Goal: Transaction & Acquisition: Download file/media

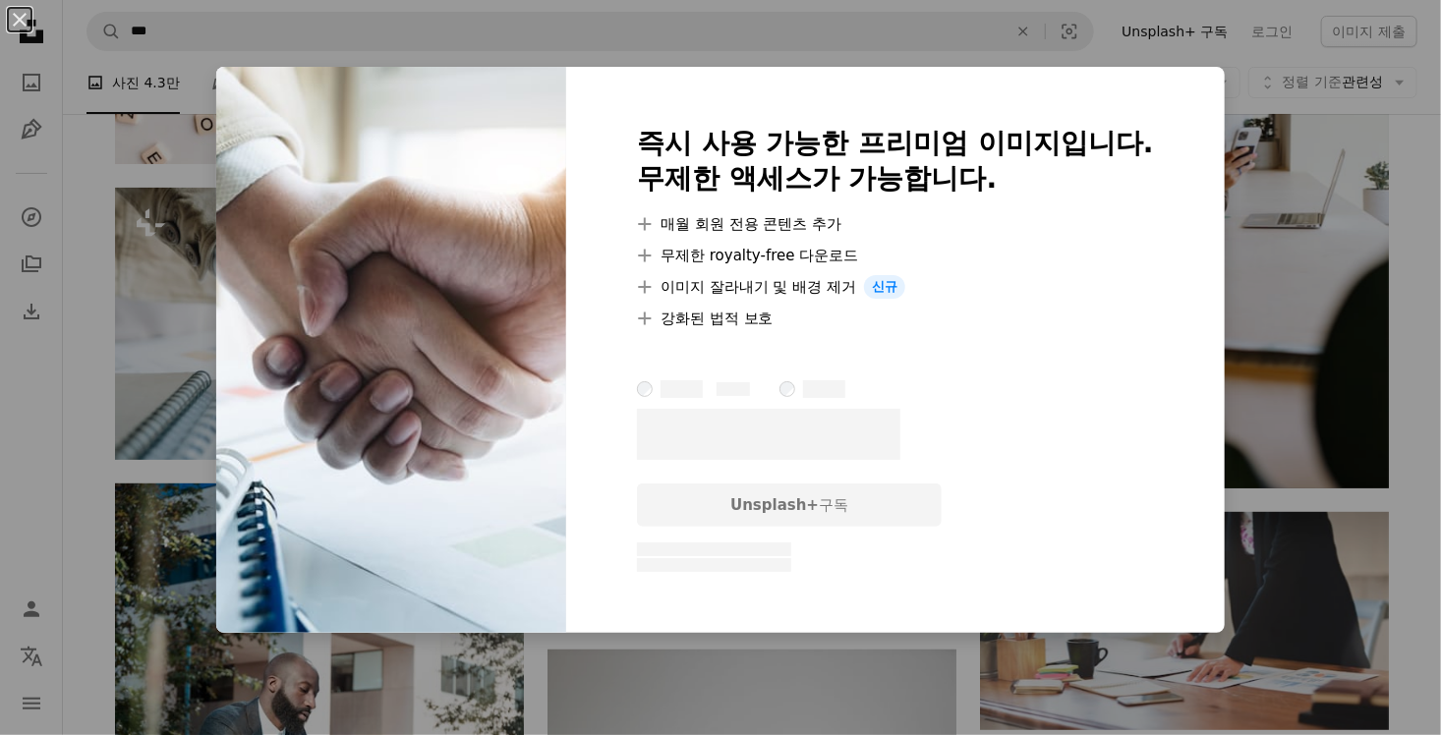
scroll to position [39781, 0]
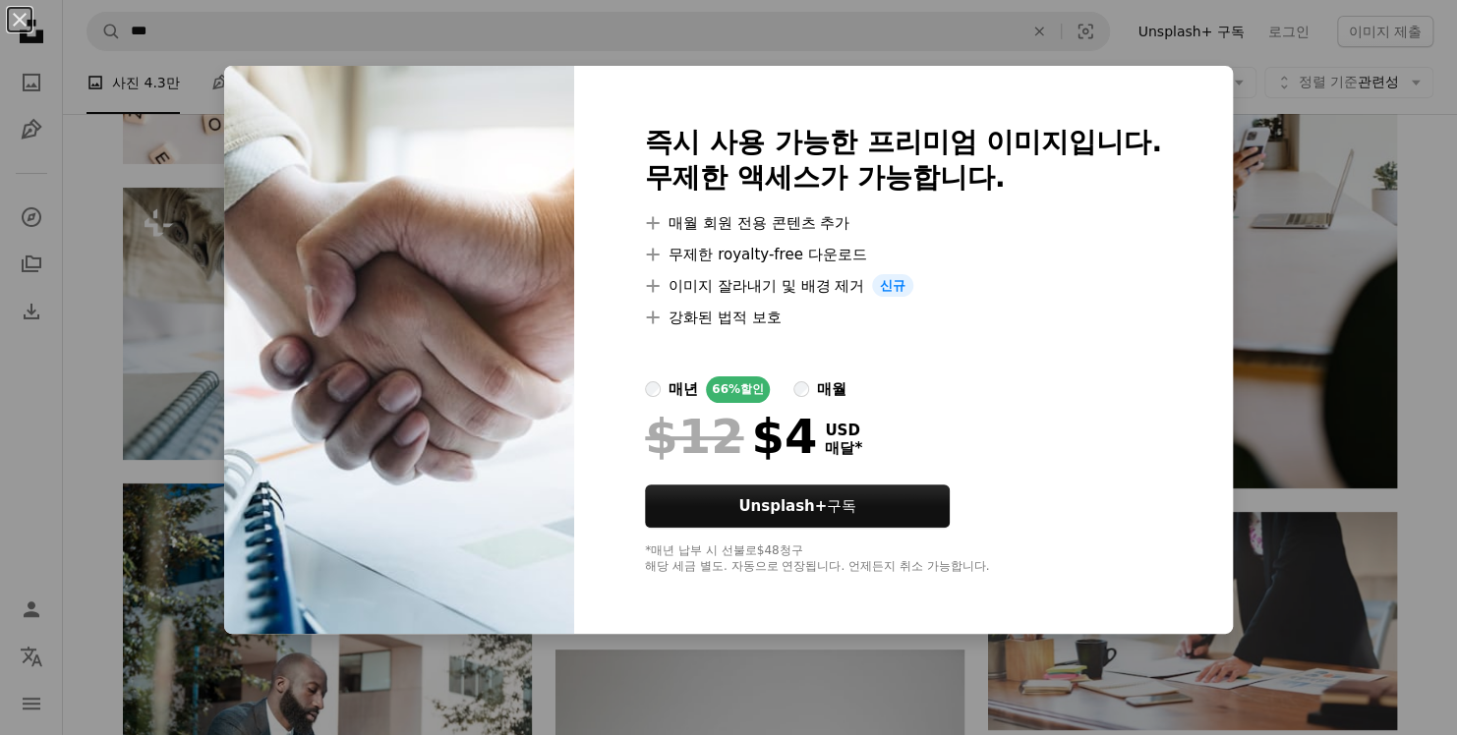
click at [1211, 279] on div "즉시 사용 가능한 프리미엄 이미지입니다. 무제한 액세스가 가능합니다. A plus sign 매월 회원 전용 콘텐츠 추가 A plus sign …" at bounding box center [903, 350] width 659 height 569
click at [18, 27] on button "An X shape" at bounding box center [20, 20] width 24 height 24
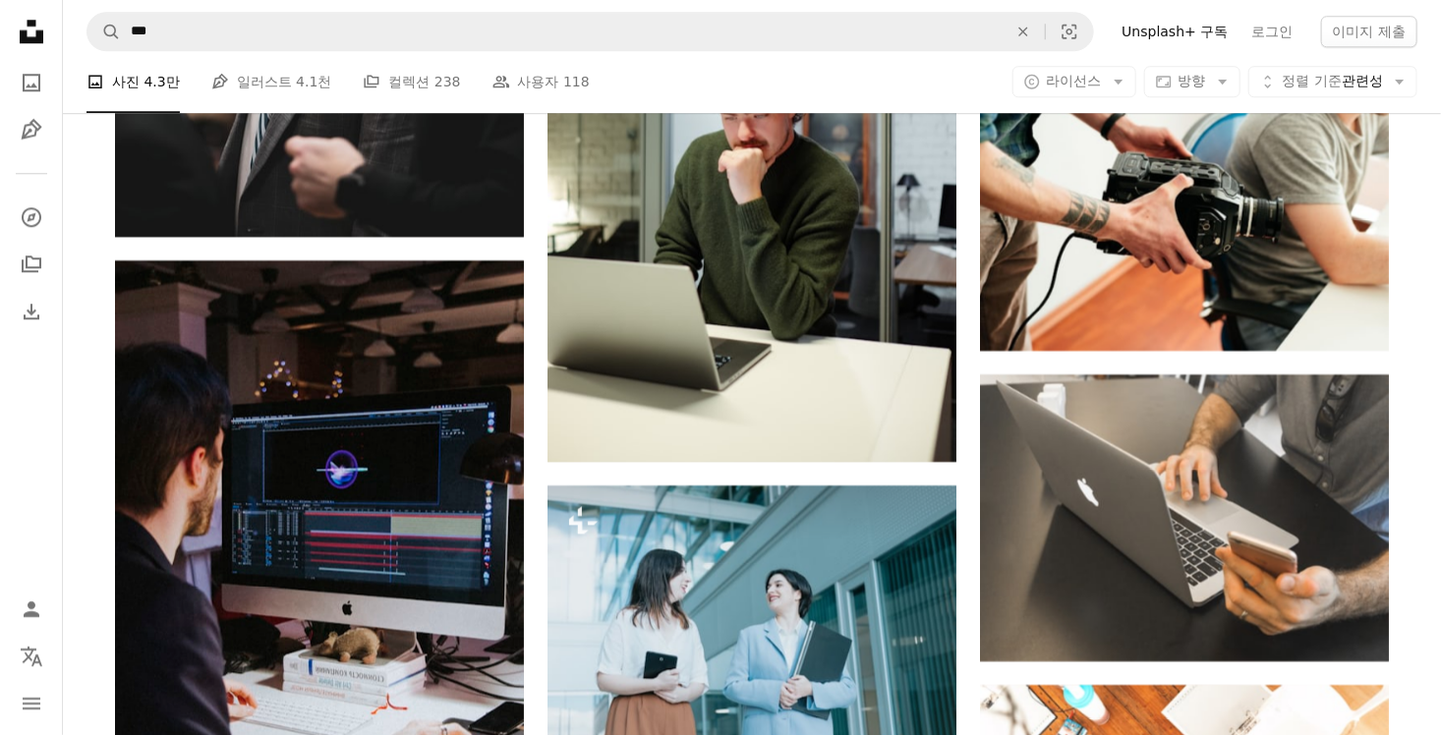
scroll to position [49480, 0]
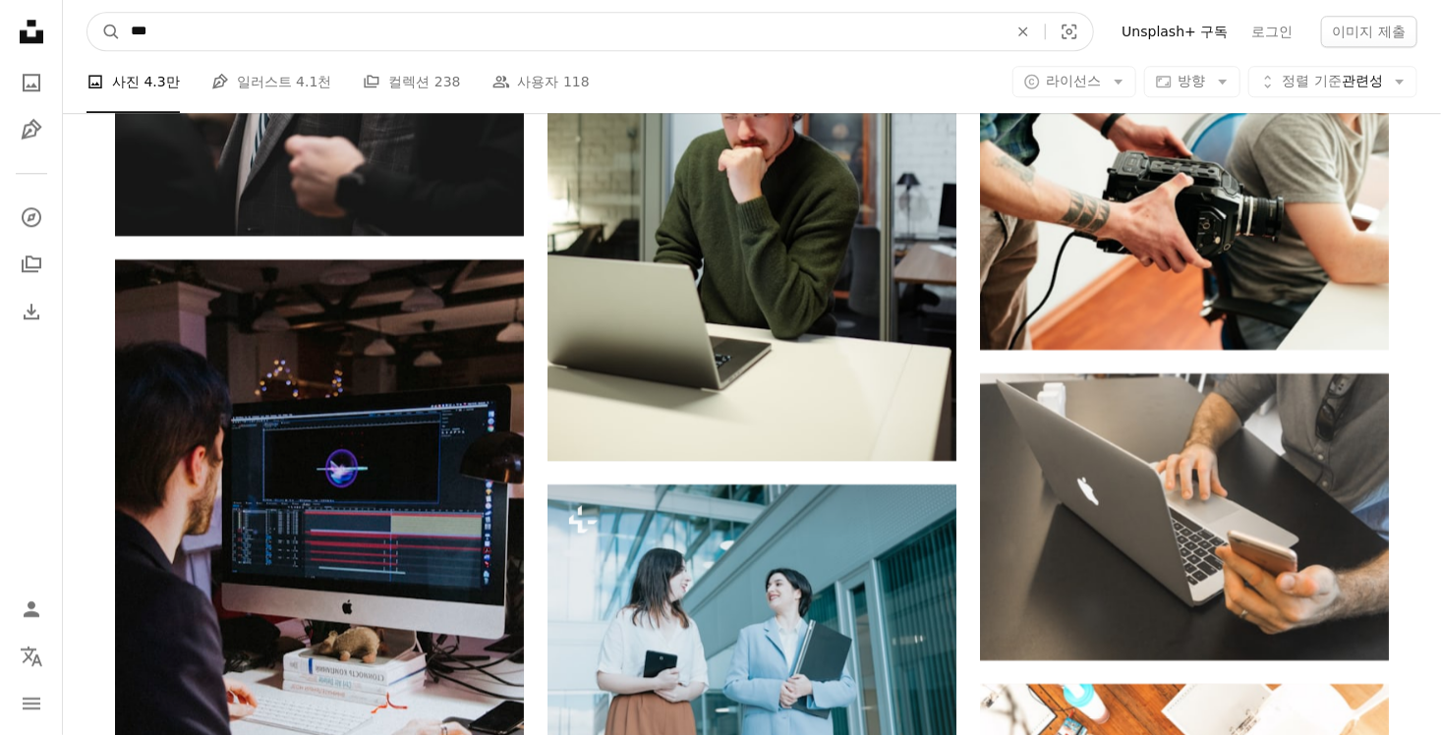
drag, startPoint x: 219, startPoint y: 41, endPoint x: 40, endPoint y: 57, distance: 179.6
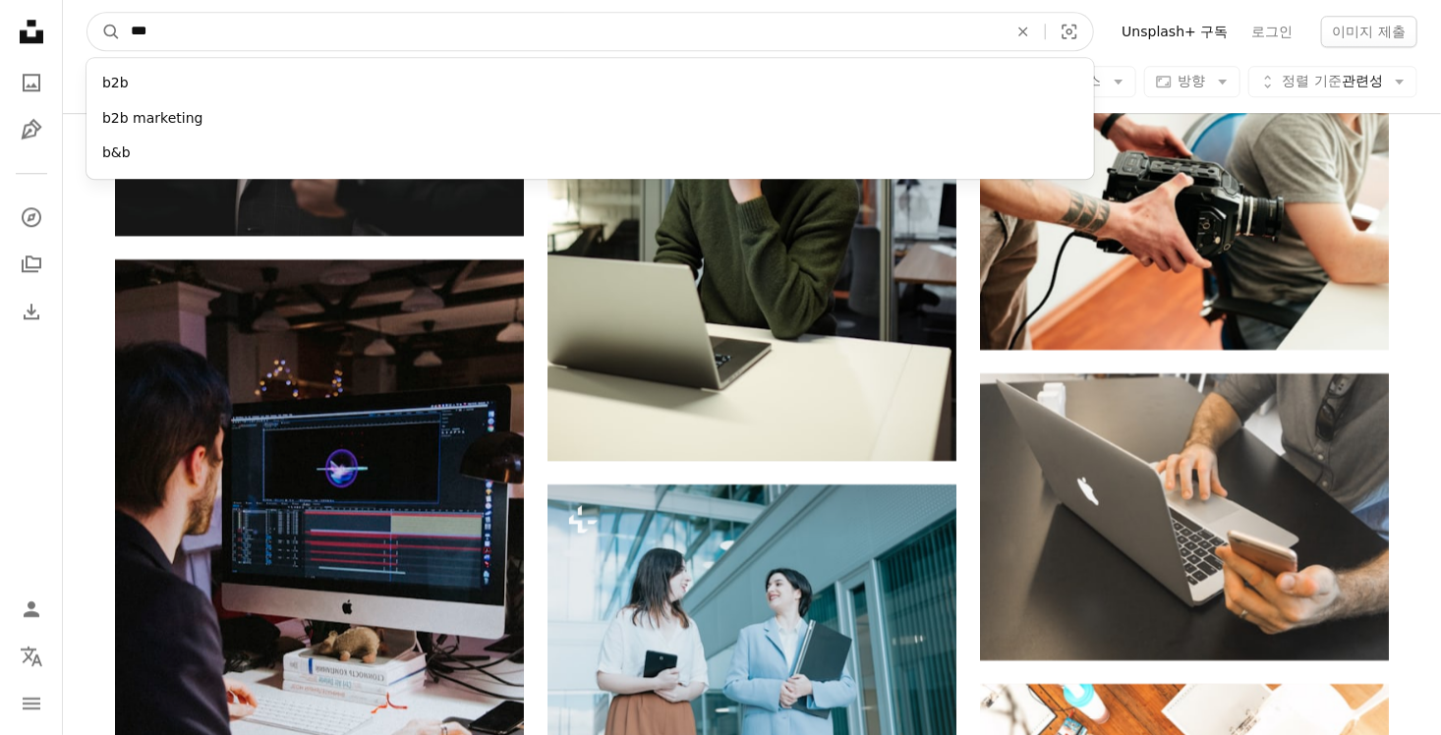
type input "*"
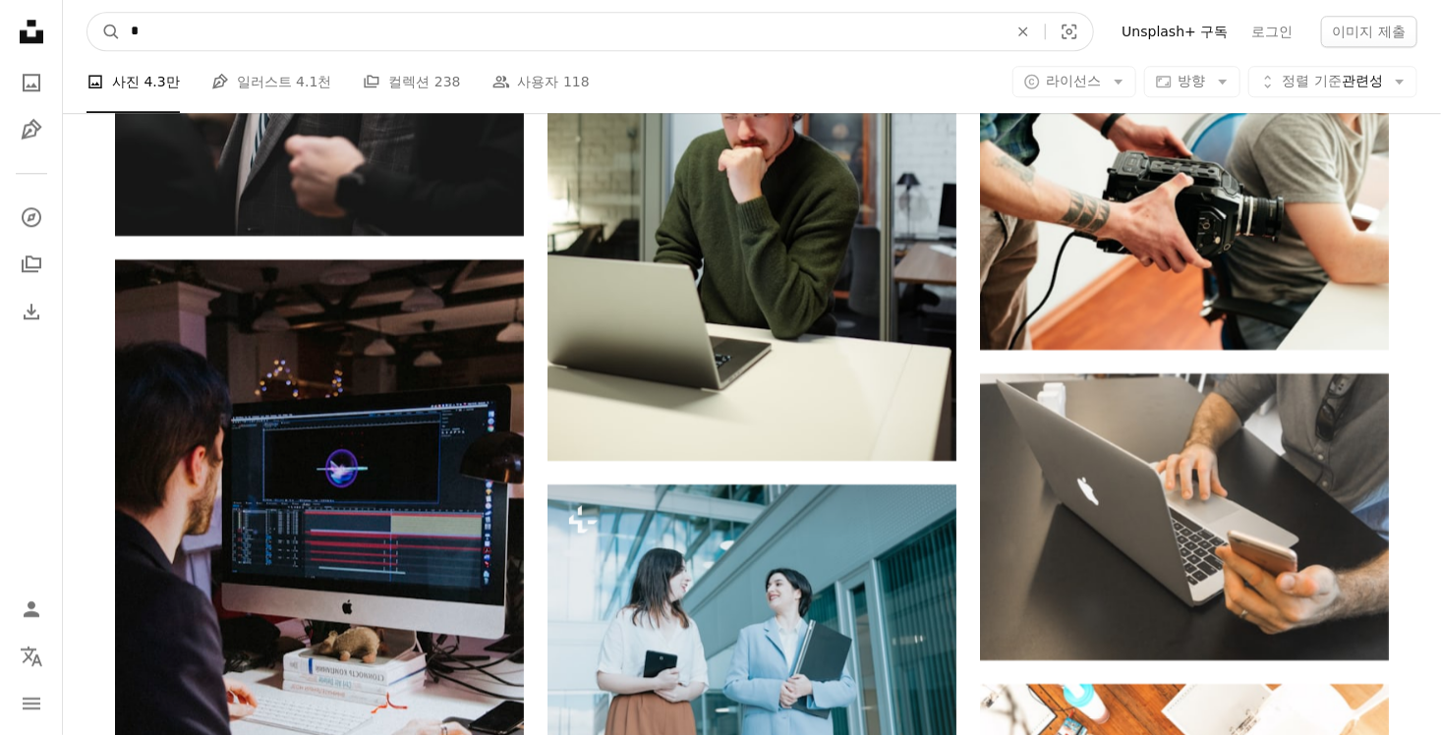
type input "**"
click button "A magnifying glass" at bounding box center [103, 31] width 33 height 37
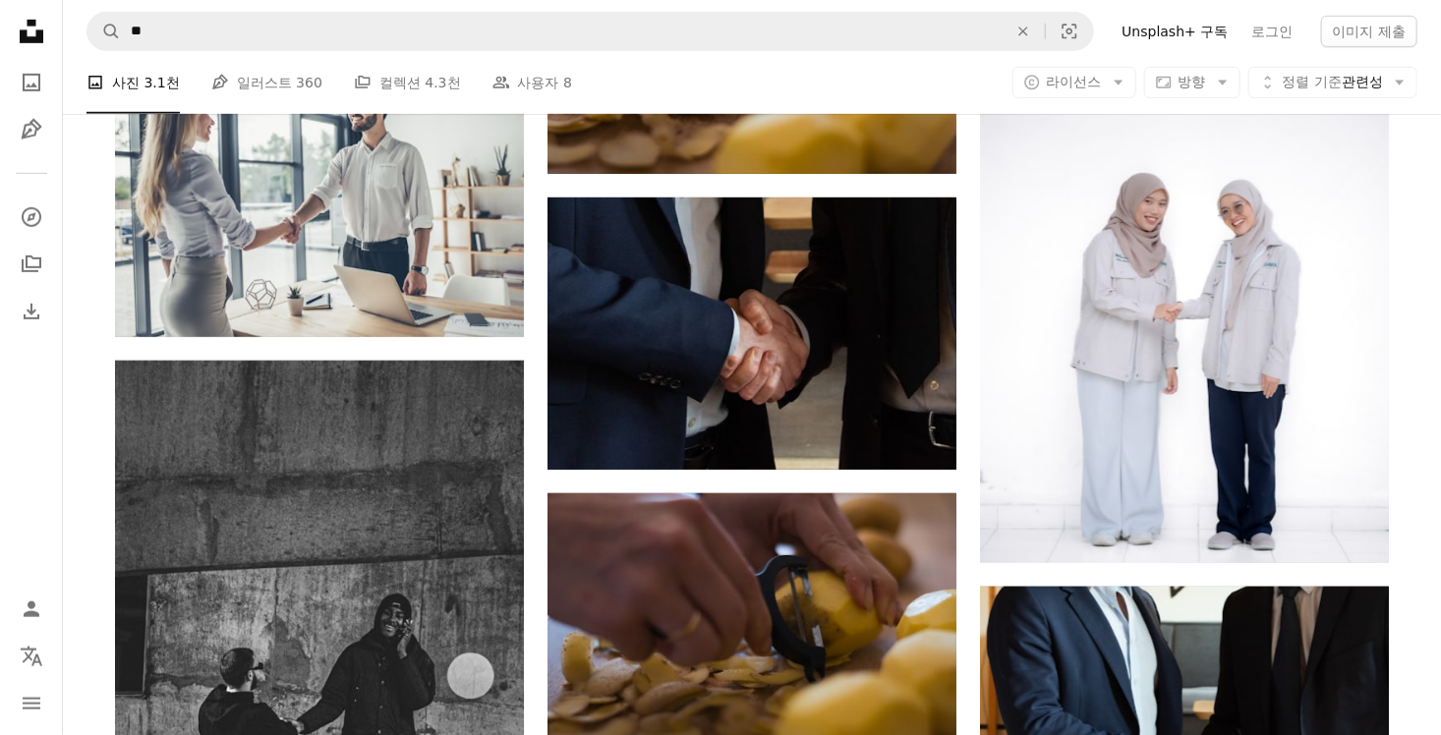
scroll to position [25998, 0]
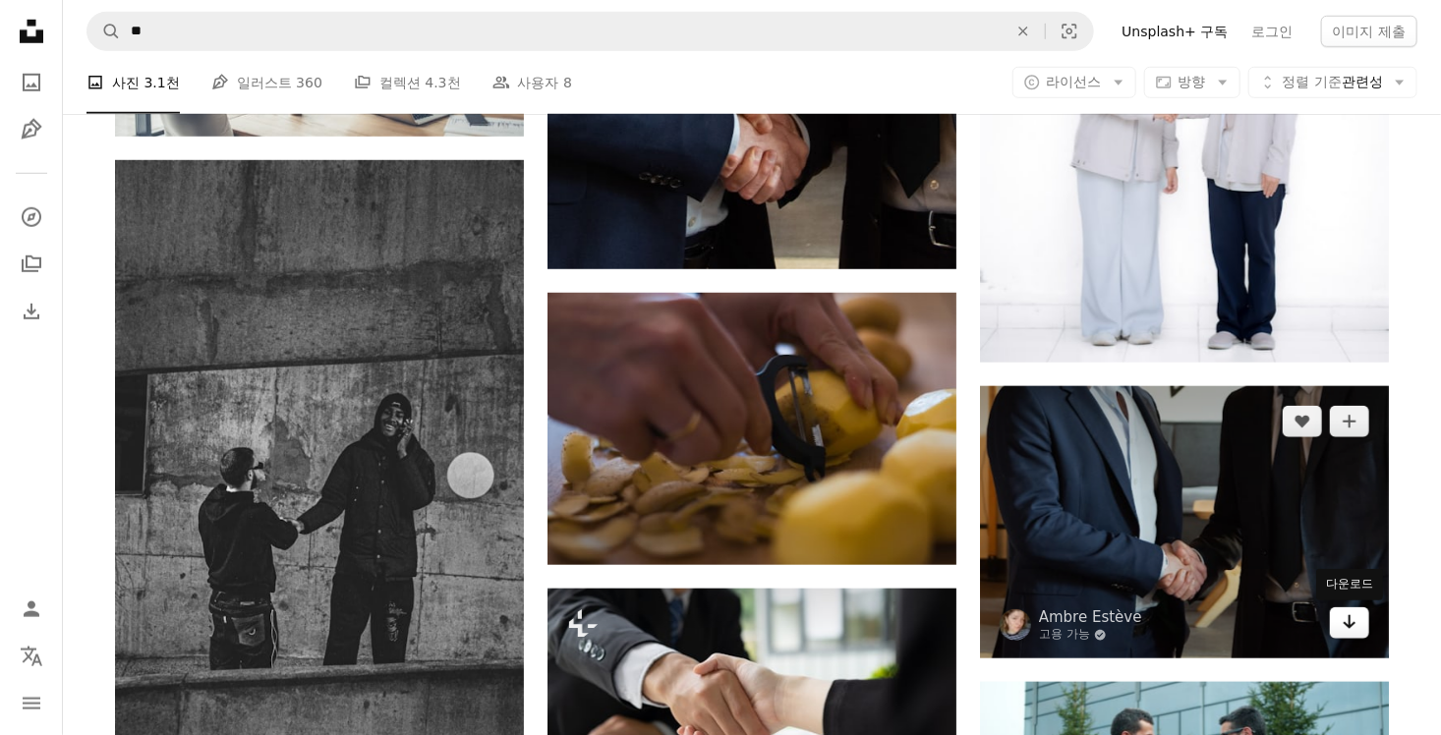
click at [1346, 613] on icon "Arrow pointing down" at bounding box center [1350, 622] width 16 height 24
